Goal: Register for event/course

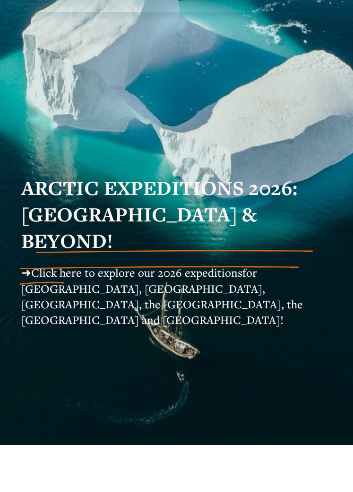
scroll to position [72, 0]
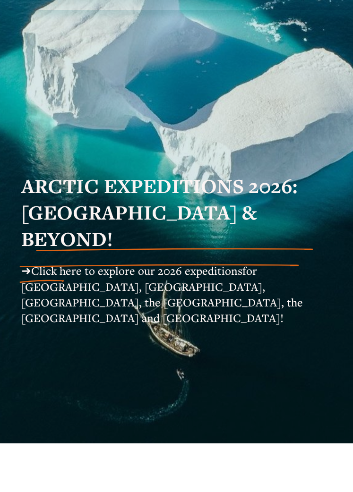
click at [188, 263] on span "Click here to explore our 2026 expeditions" at bounding box center [136, 270] width 211 height 15
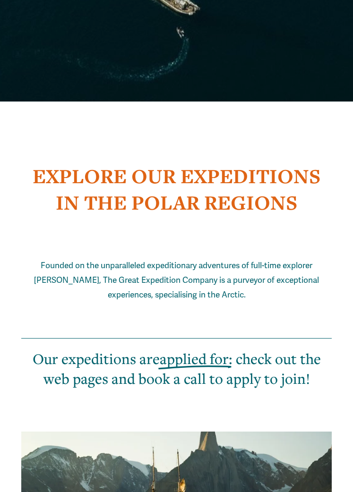
scroll to position [413, 0]
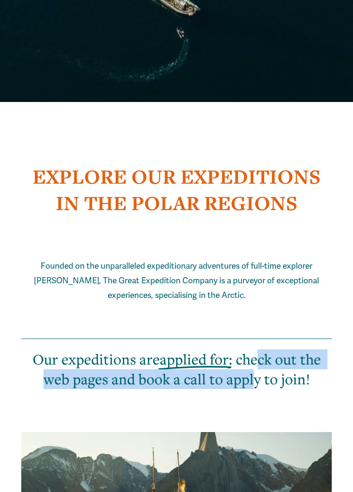
drag, startPoint x: 255, startPoint y: 330, endPoint x: 254, endPoint y: 357, distance: 26.9
click at [254, 357] on h2 "Our expeditions are applied for : check out the web pages and book a call to ap…" at bounding box center [176, 369] width 310 height 40
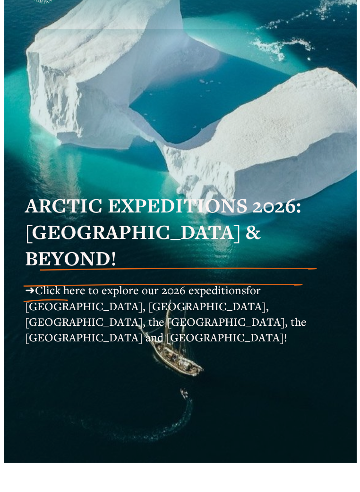
scroll to position [0, 0]
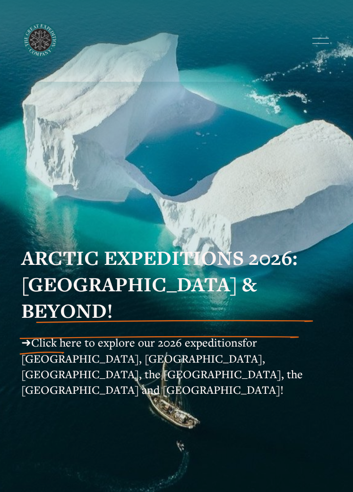
click at [318, 45] on div at bounding box center [320, 41] width 17 height 17
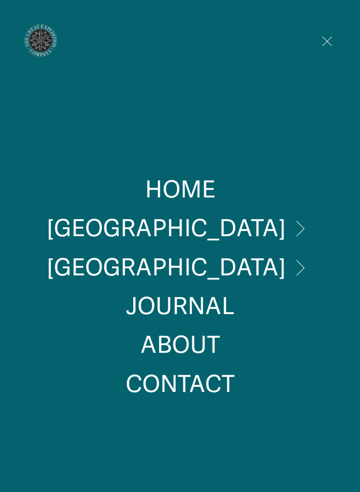
click at [204, 228] on link "Folder: [GEOGRAPHIC_DATA]" at bounding box center [179, 229] width 265 height 24
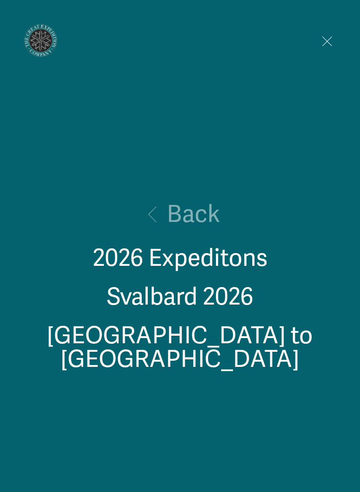
click at [211, 270] on link "2026 Expeditons" at bounding box center [180, 258] width 175 height 24
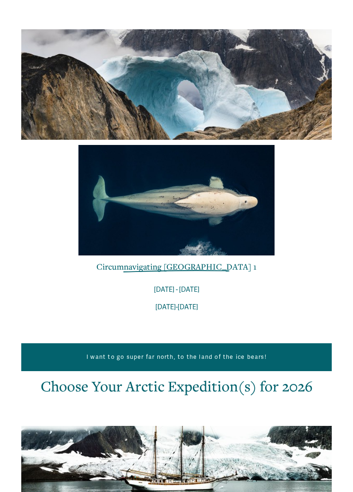
scroll to position [398, 0]
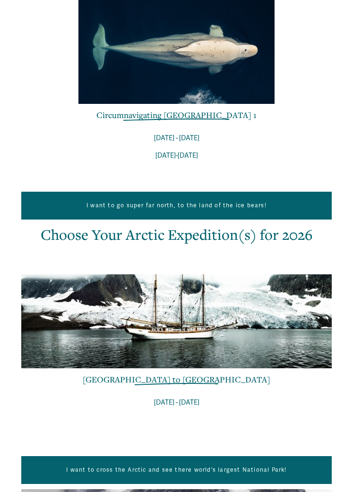
click at [204, 381] on link "[GEOGRAPHIC_DATA] to [GEOGRAPHIC_DATA]" at bounding box center [176, 379] width 187 height 11
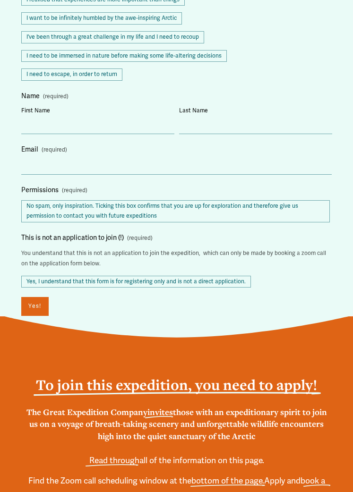
scroll to position [1820, 0]
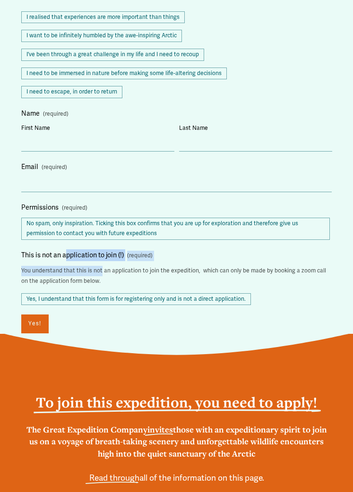
drag, startPoint x: 66, startPoint y: 209, endPoint x: 99, endPoint y: 226, distance: 37.0
click at [99, 249] on legend "This is not an application to join (!) (required) You understand that this is n…" at bounding box center [176, 270] width 310 height 42
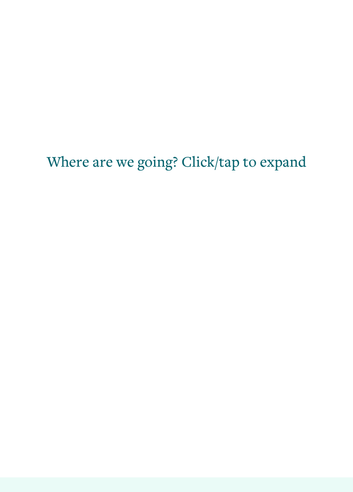
scroll to position [1245, 0]
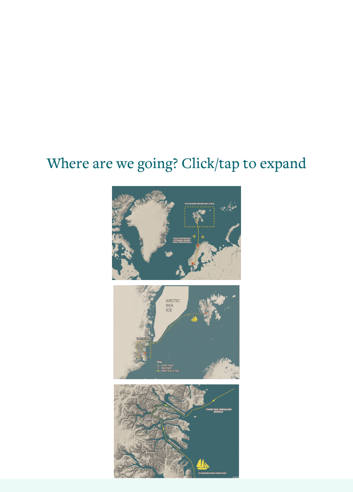
click at [194, 208] on div at bounding box center [176, 233] width 129 height 94
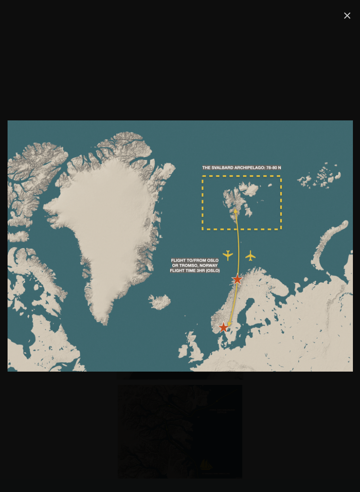
click at [348, 13] on link "Close" at bounding box center [346, 15] width 11 height 11
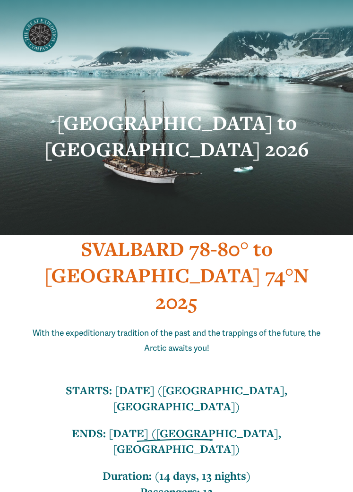
scroll to position [0, 0]
